Goal: Task Accomplishment & Management: Manage account settings

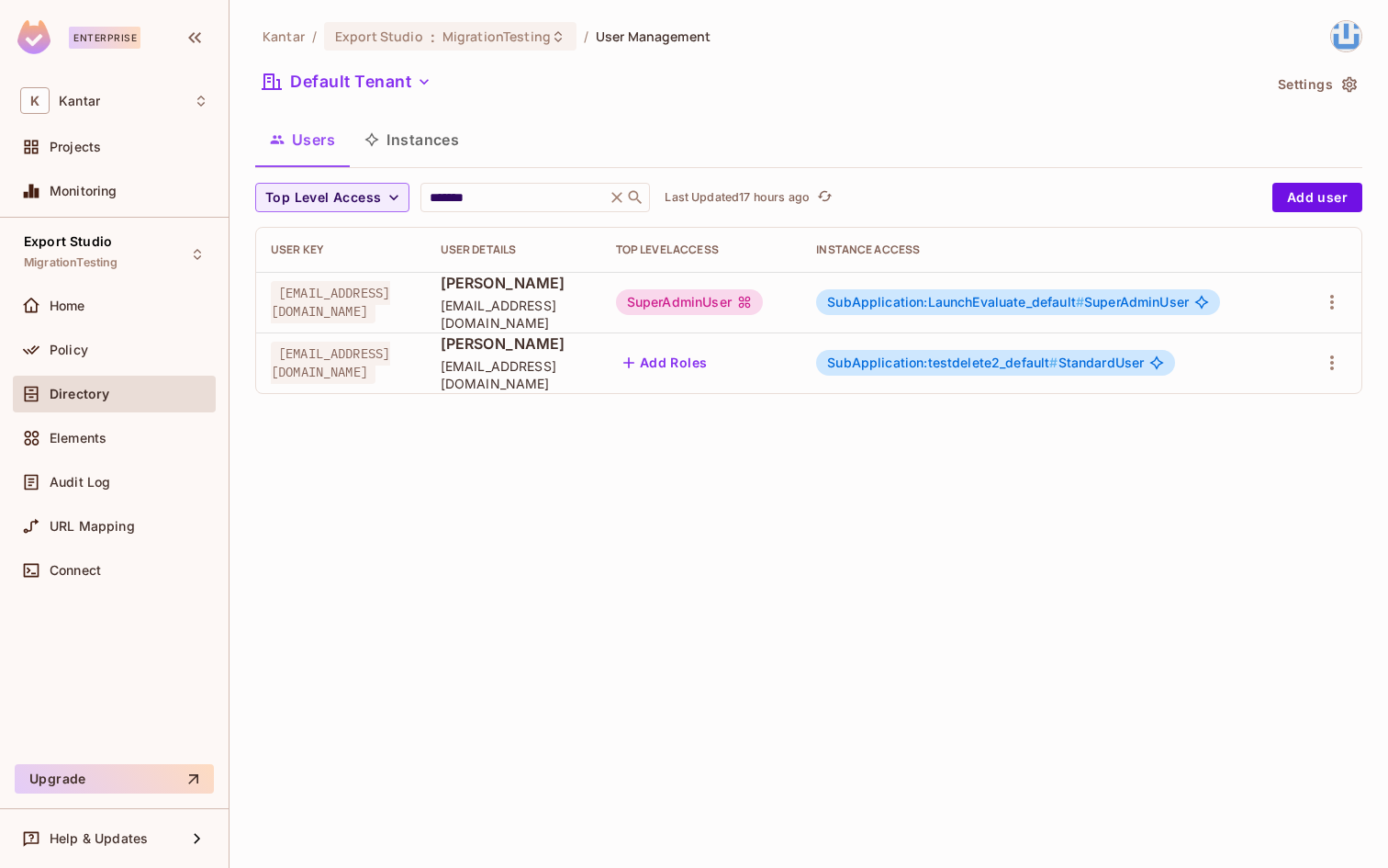
click at [616, 203] on icon at bounding box center [617, 197] width 19 height 19
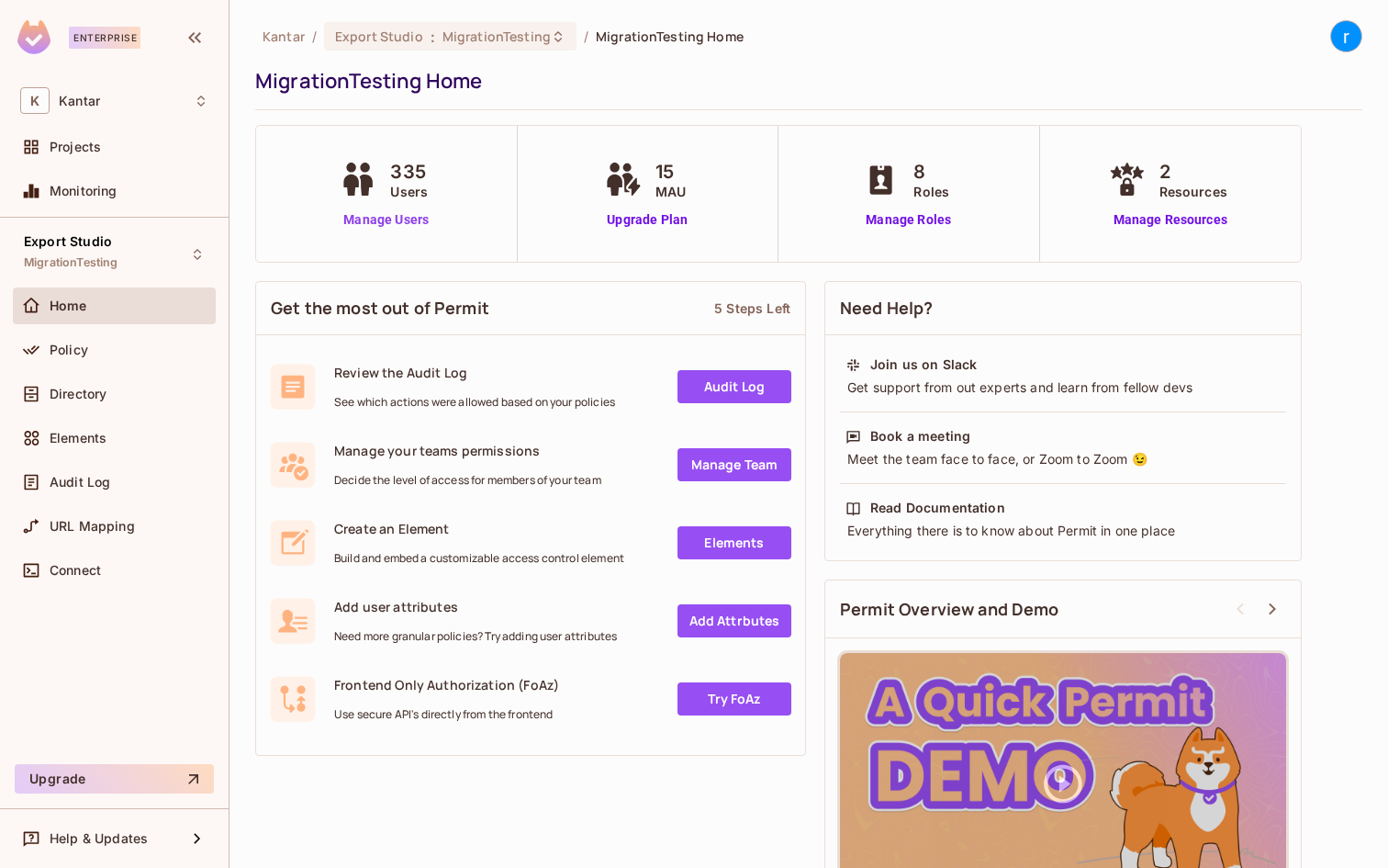
click at [393, 211] on link "Manage Users" at bounding box center [386, 220] width 102 height 20
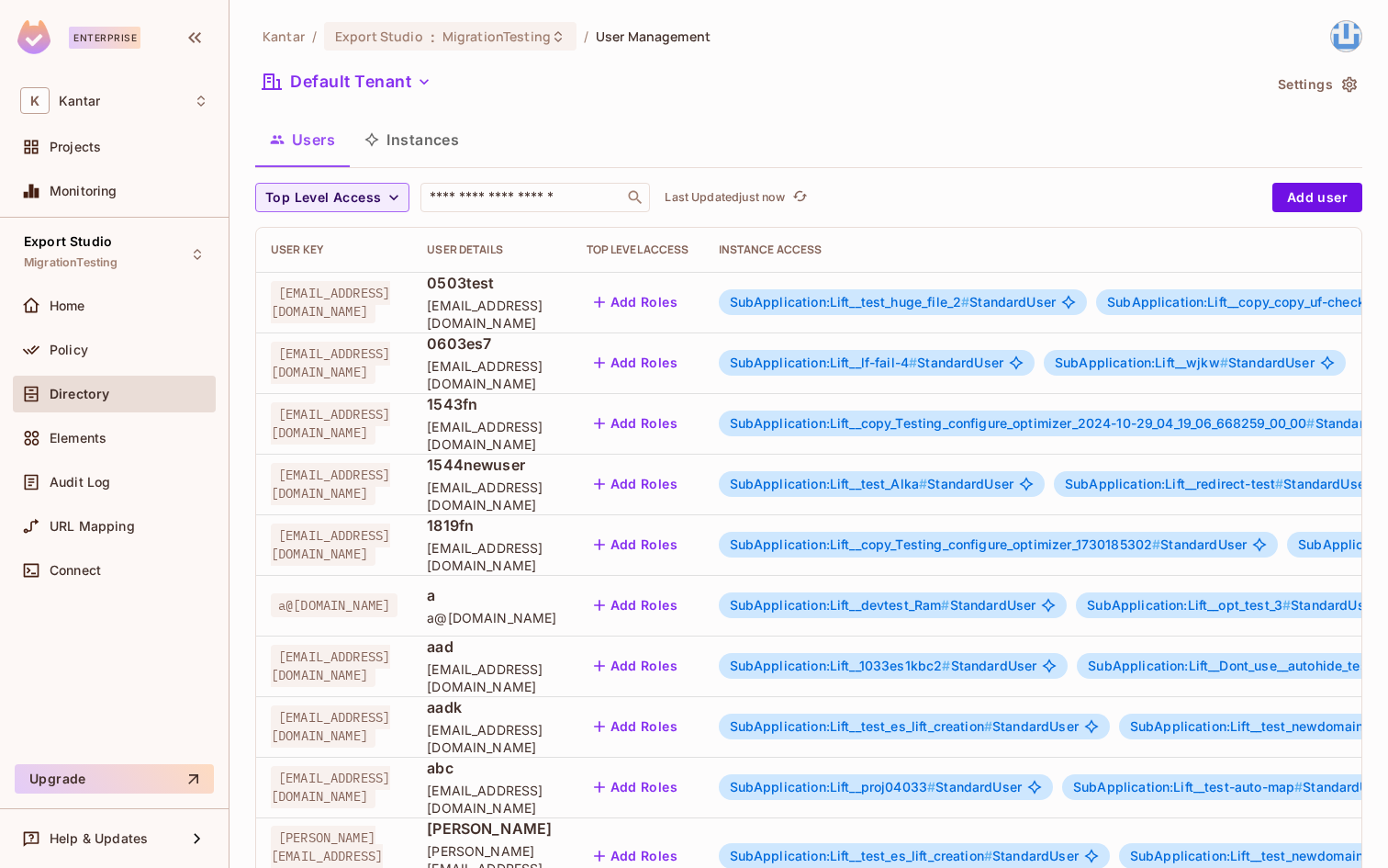
scroll to position [0, 774]
